Goal: Information Seeking & Learning: Learn about a topic

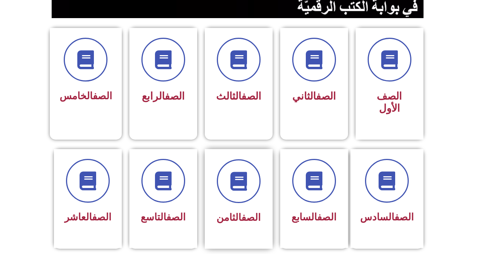
scroll to position [226, 0]
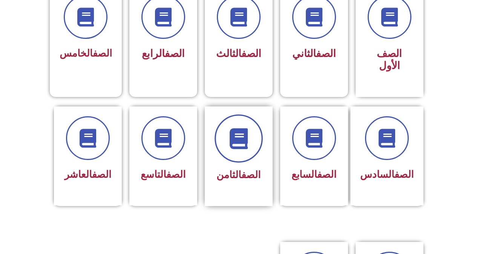
click at [247, 128] on icon at bounding box center [238, 138] width 21 height 21
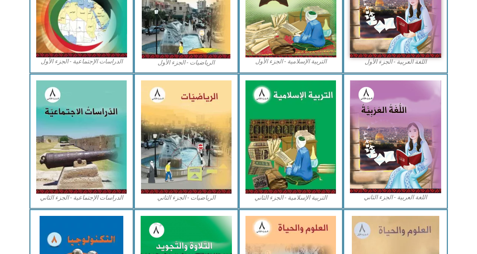
scroll to position [340, 0]
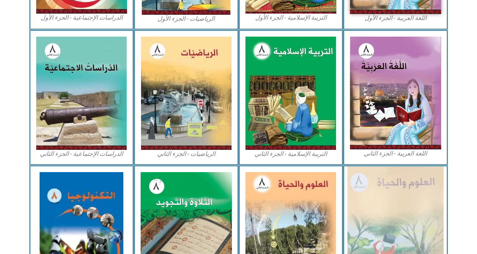
click at [366, 202] on img at bounding box center [396, 228] width 96 height 125
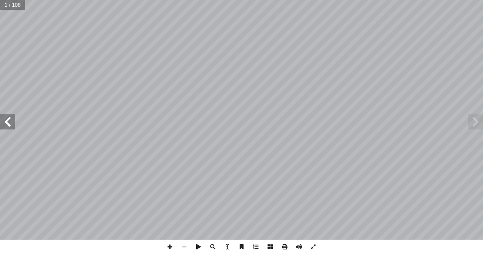
click at [9, 123] on span at bounding box center [7, 121] width 15 height 15
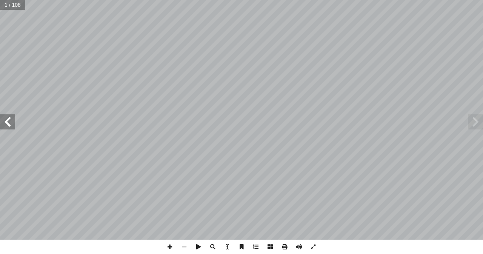
click at [9, 123] on span at bounding box center [7, 121] width 15 height 15
click at [294, 242] on span at bounding box center [299, 247] width 14 height 14
click at [5, 125] on span at bounding box center [7, 121] width 15 height 15
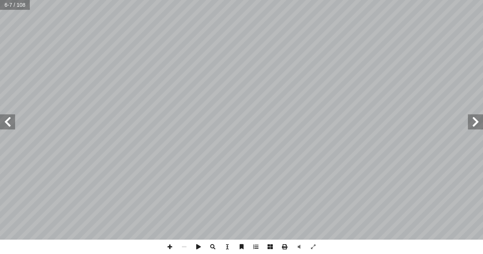
click at [5, 125] on span at bounding box center [7, 121] width 15 height 15
click at [6, 126] on span at bounding box center [7, 121] width 15 height 15
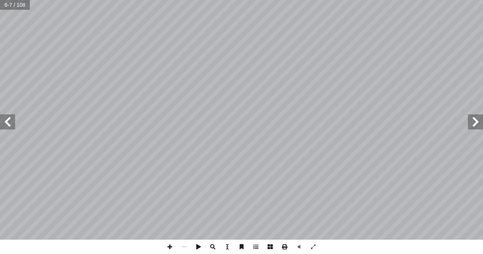
click at [6, 126] on span at bounding box center [7, 121] width 15 height 15
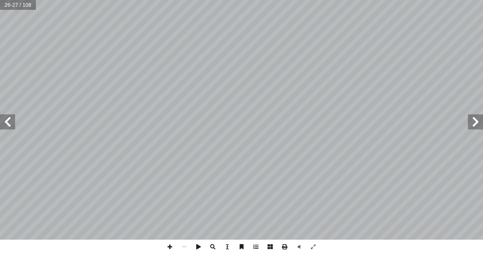
click at [6, 126] on span at bounding box center [7, 121] width 15 height 15
click at [173, 246] on span at bounding box center [170, 247] width 14 height 14
click at [167, 245] on span at bounding box center [170, 247] width 14 height 14
click at [177, 249] on span at bounding box center [184, 247] width 14 height 14
click at [480, 123] on span at bounding box center [475, 121] width 15 height 15
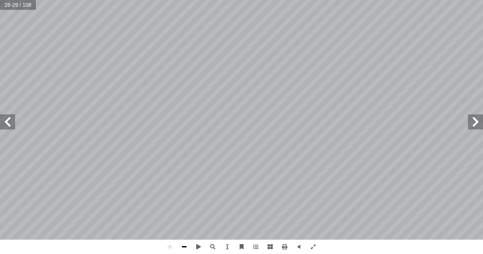
drag, startPoint x: 185, startPoint y: 248, endPoint x: 183, endPoint y: 243, distance: 5.1
click at [184, 246] on span at bounding box center [184, 247] width 14 height 14
click at [170, 244] on span at bounding box center [170, 247] width 14 height 14
click at [4, 122] on span at bounding box center [7, 121] width 15 height 15
click at [169, 249] on span at bounding box center [170, 247] width 14 height 14
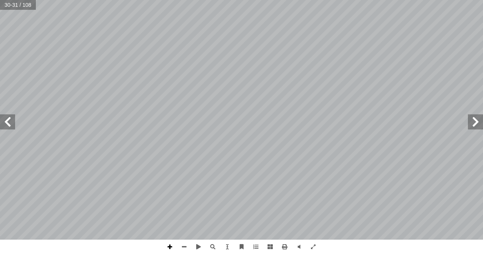
click at [169, 249] on span at bounding box center [170, 247] width 14 height 14
click at [158, 69] on html "الصفحة الرئيسية الصف الأول الصف الثاني الصف الثالث الصف الرابع الصف الخامس الصف…" at bounding box center [241, 34] width 483 height 69
click at [124, 252] on div "٢٦ ة ّ نثوي أ ة وا�� ّ ة الذكري ّ عضاء الجنسي أ توجد في ا�� ة المنتجة للغاميتات…" at bounding box center [241, 127] width 483 height 254
